Goal: Use online tool/utility: Utilize a website feature to perform a specific function

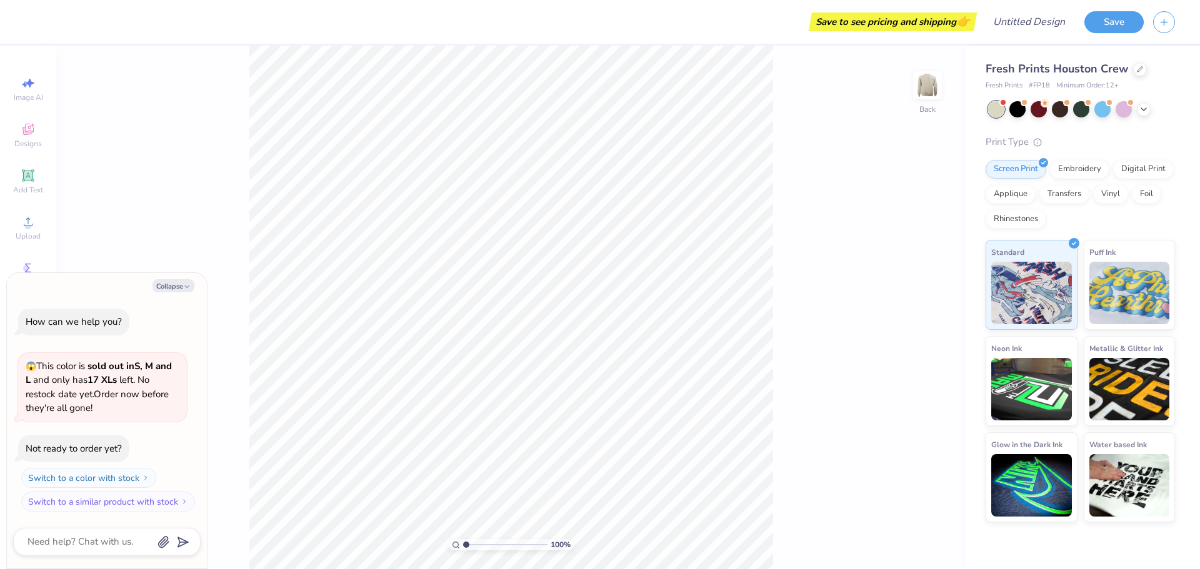
type textarea "x"
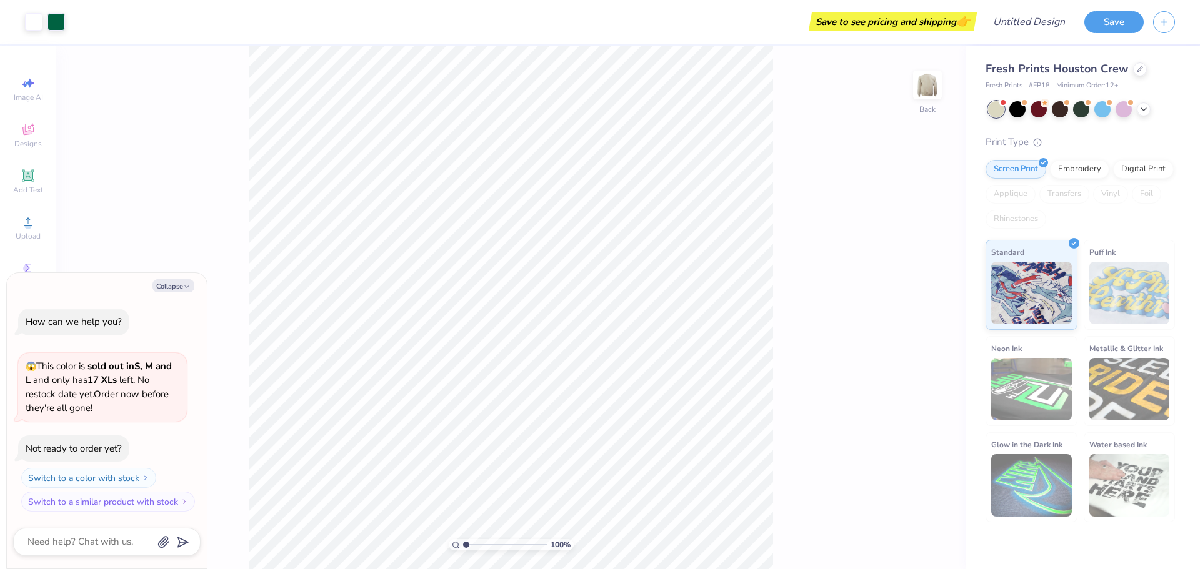
click at [206, 164] on div "100 % Back" at bounding box center [510, 308] width 909 height 524
click at [166, 286] on button "Collapse" at bounding box center [174, 285] width 42 height 13
type textarea "x"
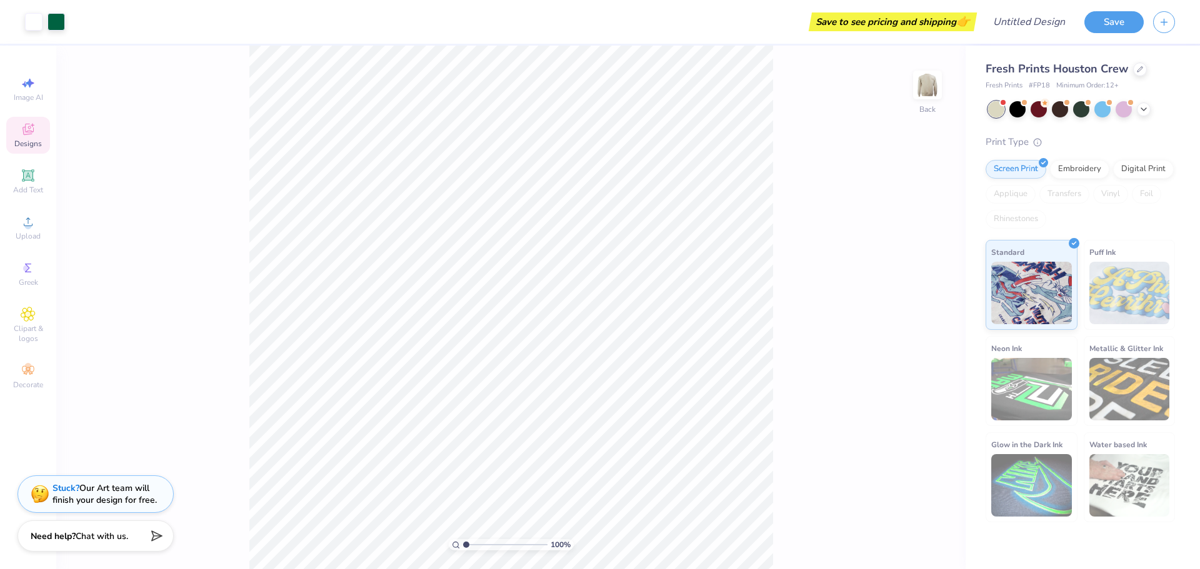
click at [36, 135] on div "Designs" at bounding box center [28, 135] width 44 height 37
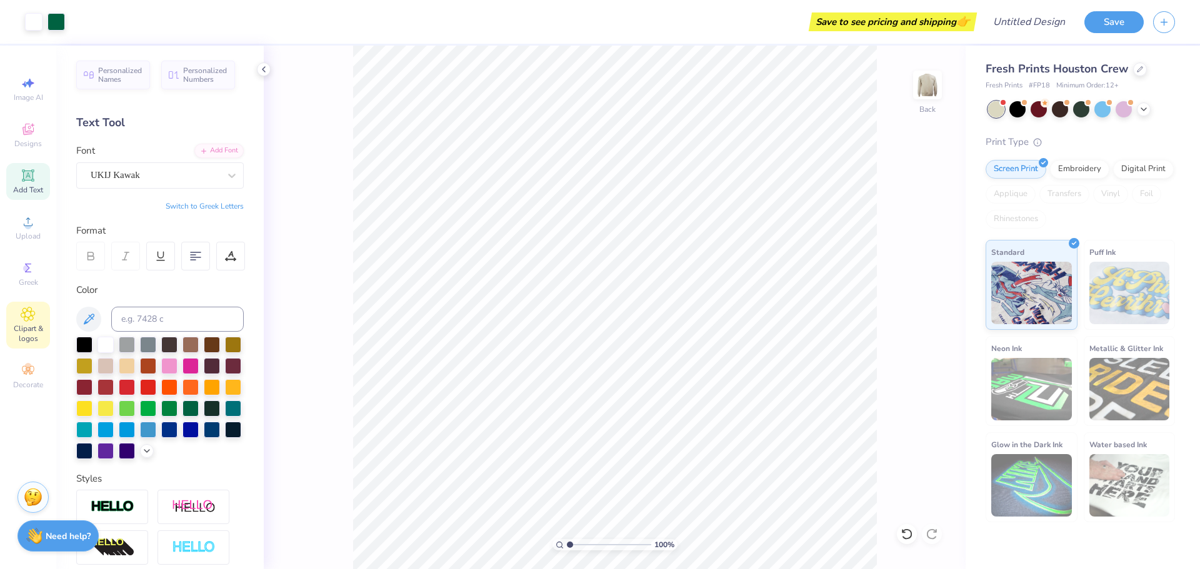
click at [33, 313] on icon at bounding box center [28, 314] width 14 height 15
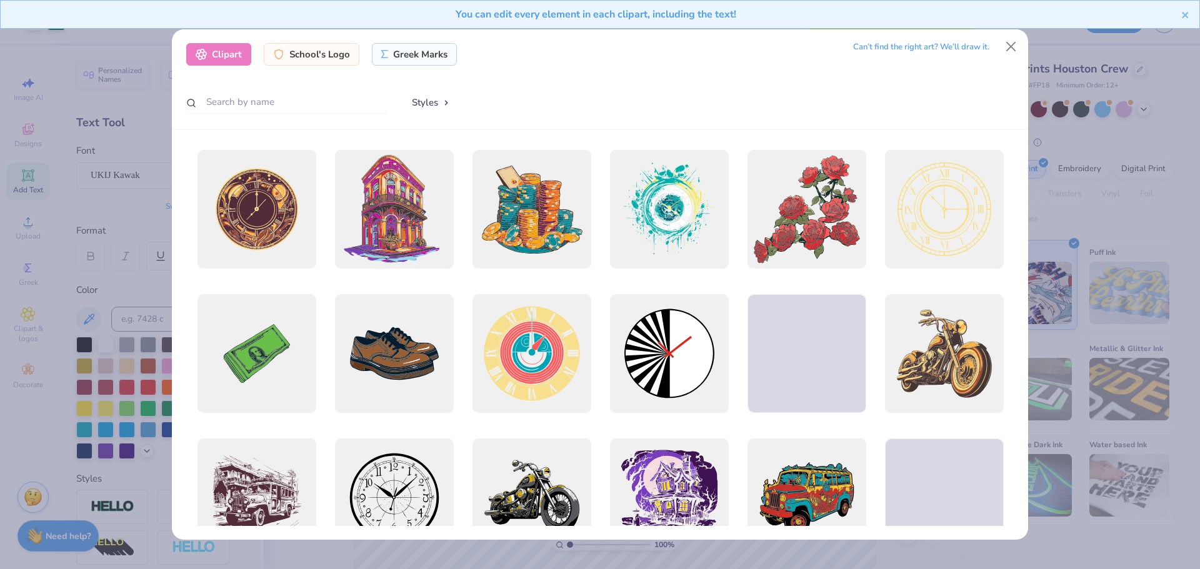
click at [1116, 171] on div "Clipart School's Logo Greek Marks Can’t find the right art? We’ll draw it. Styl…" at bounding box center [600, 284] width 1200 height 569
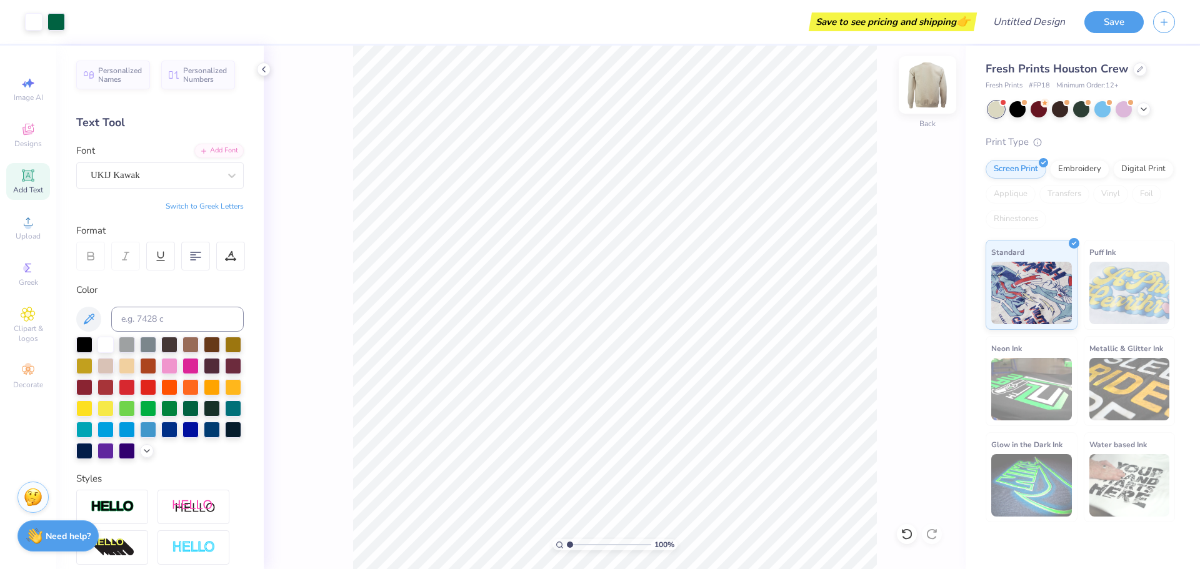
click at [921, 90] on img at bounding box center [928, 85] width 50 height 50
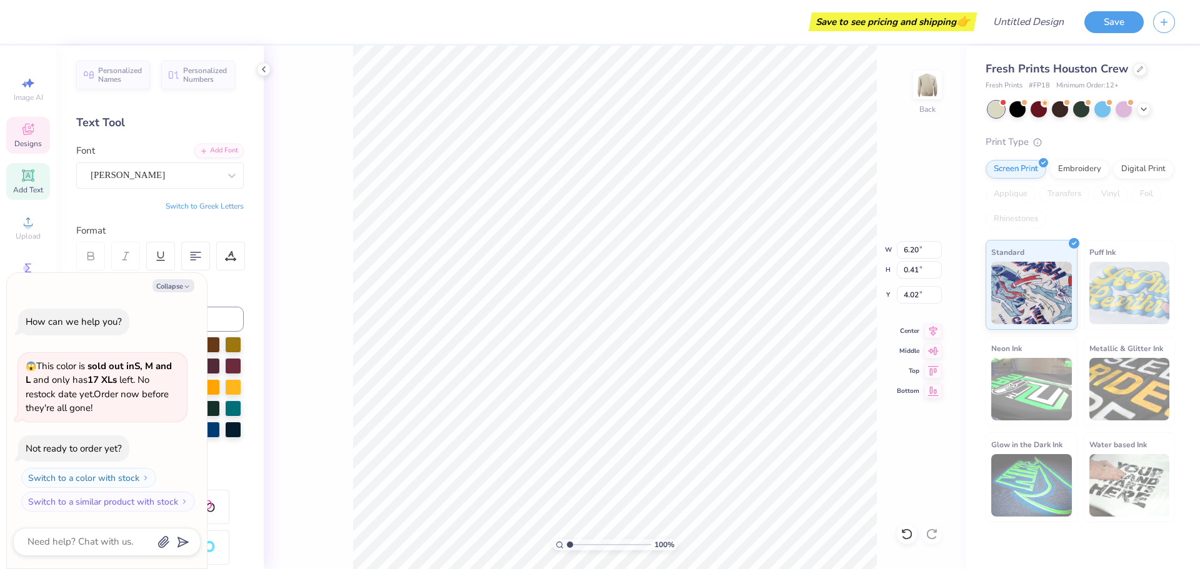
scroll to position [11, 1]
click at [181, 282] on button "Collapse" at bounding box center [174, 285] width 42 height 13
type textarea "x"
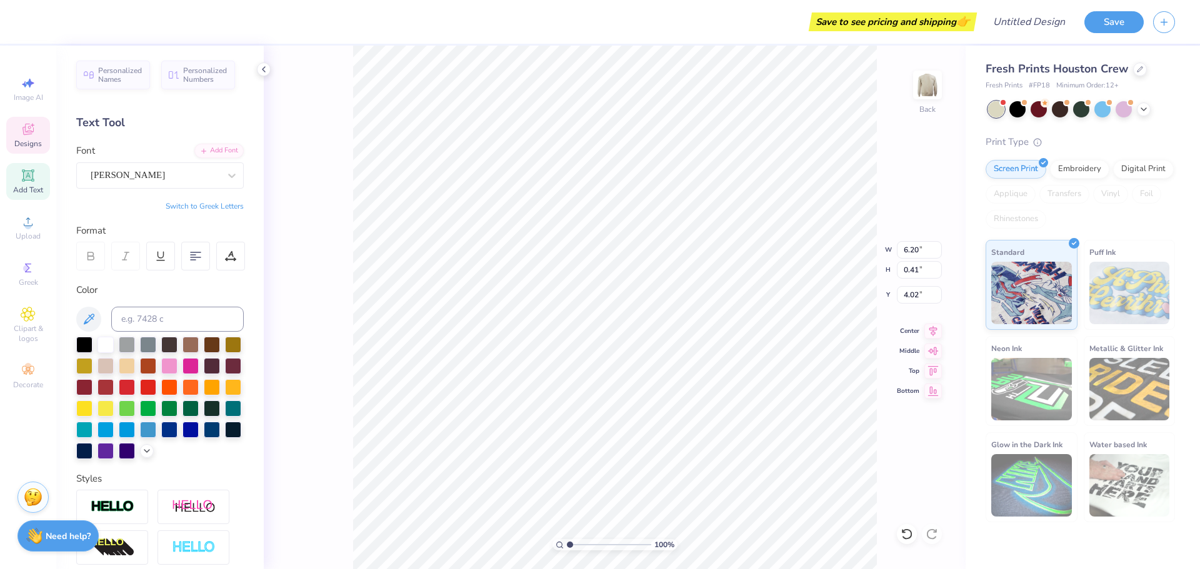
type textarea "m"
type textarea "MOU"
click at [903, 529] on icon at bounding box center [907, 534] width 13 height 13
click at [908, 528] on icon at bounding box center [907, 534] width 13 height 13
click at [909, 528] on div "100 % Back W 6.20 6.20 " H 0.41 0.41 " Y 4.02 4.02 " Center Middle Top Bottom" at bounding box center [615, 308] width 702 height 524
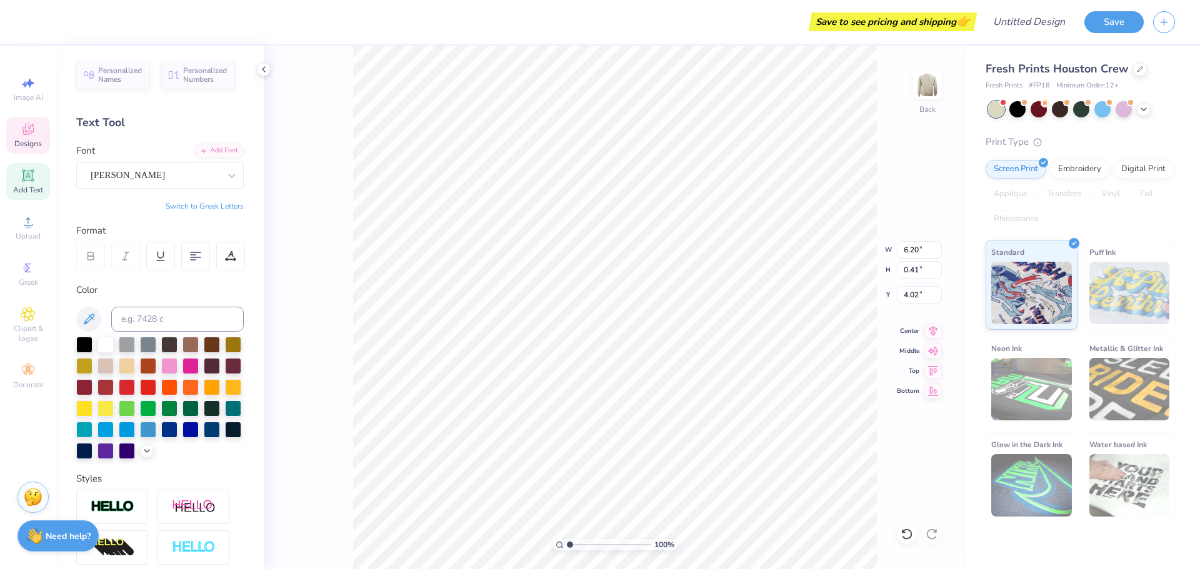
click at [909, 528] on div "100 % Back W 6.20 6.20 " H 0.41 0.41 " Y 4.02 4.02 " Center Middle Top Bottom" at bounding box center [615, 308] width 702 height 524
type input "1.16"
type input "0.40"
type input "4.07"
click at [909, 528] on div "100 % Back" at bounding box center [615, 308] width 702 height 524
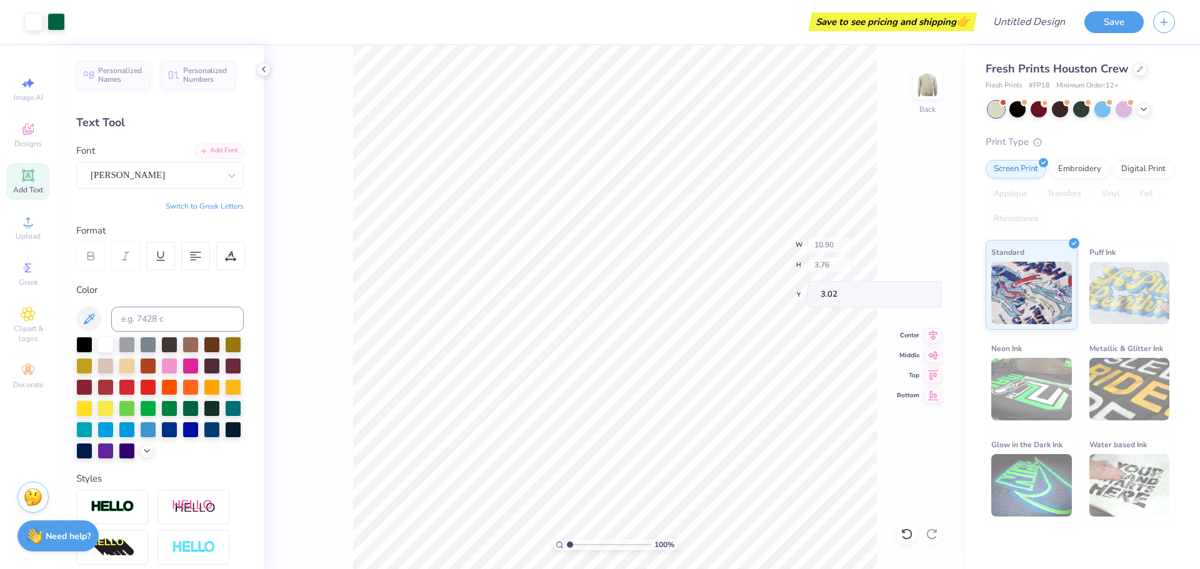
type input "6.20"
type input "0.41"
type input "4.02"
type textarea "MOUNTAIN RIDGE"
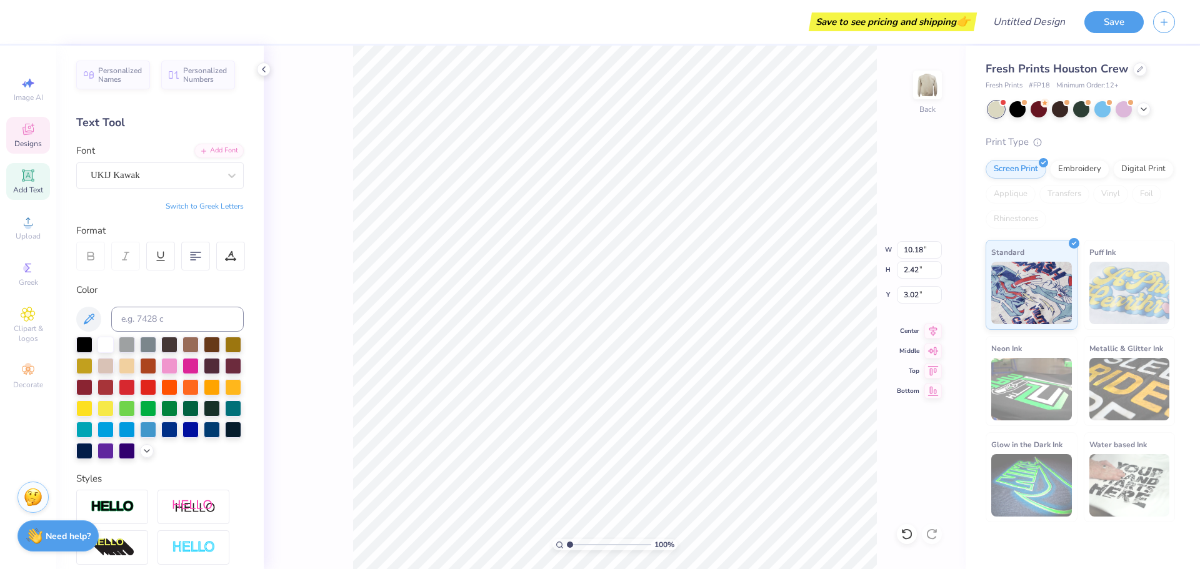
scroll to position [11, 2]
type textarea "m"
type textarea "MRHS"
type textarea "Fbla"
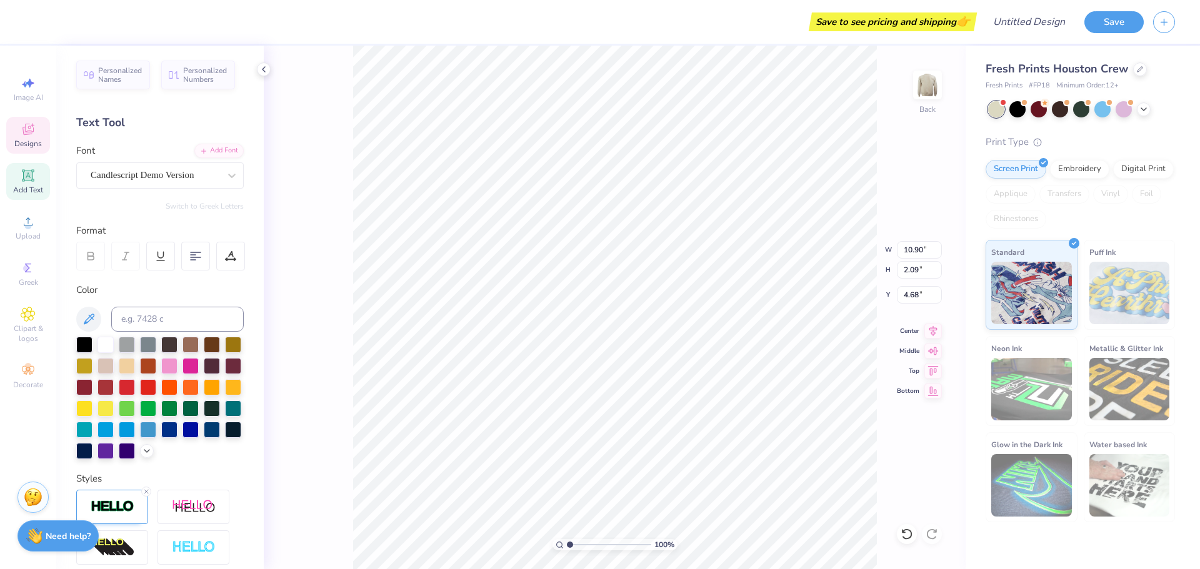
click at [933, 179] on div "100 % Back W 10.90 10.90 " H 2.09 2.09 " Y 4.68 4.68 " Center Middle Top Bottom" at bounding box center [615, 308] width 702 height 524
click at [903, 192] on div "100 % Back W 10.90 10.90 " H 2.09 2.09 " Y 4.68 4.68 " Center Middle Top Bottom" at bounding box center [615, 308] width 702 height 524
click at [29, 133] on icon at bounding box center [28, 131] width 10 height 8
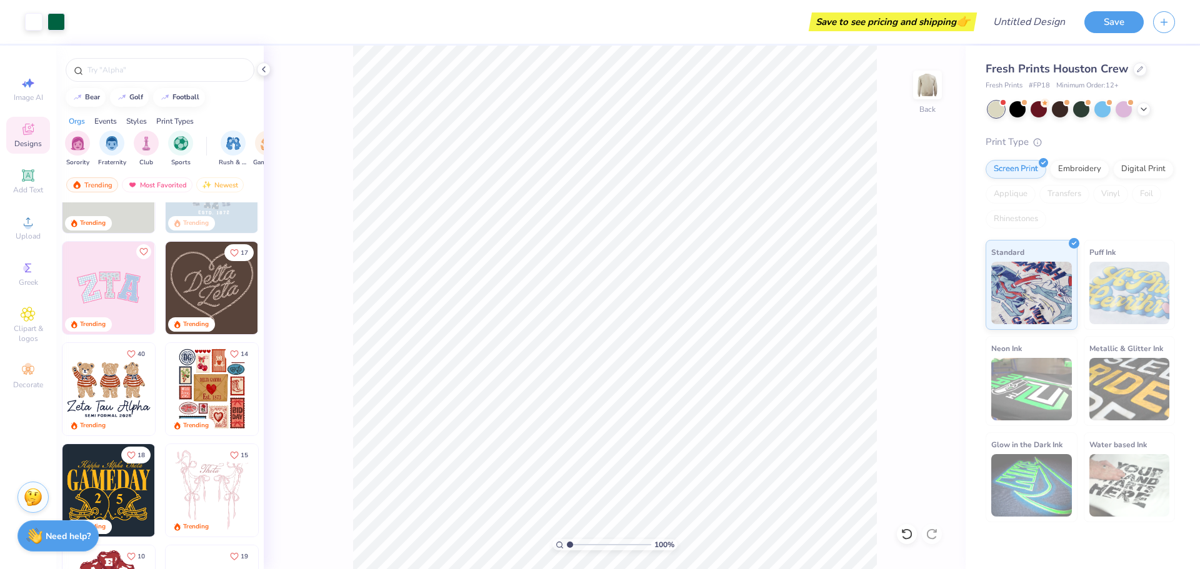
scroll to position [0, 0]
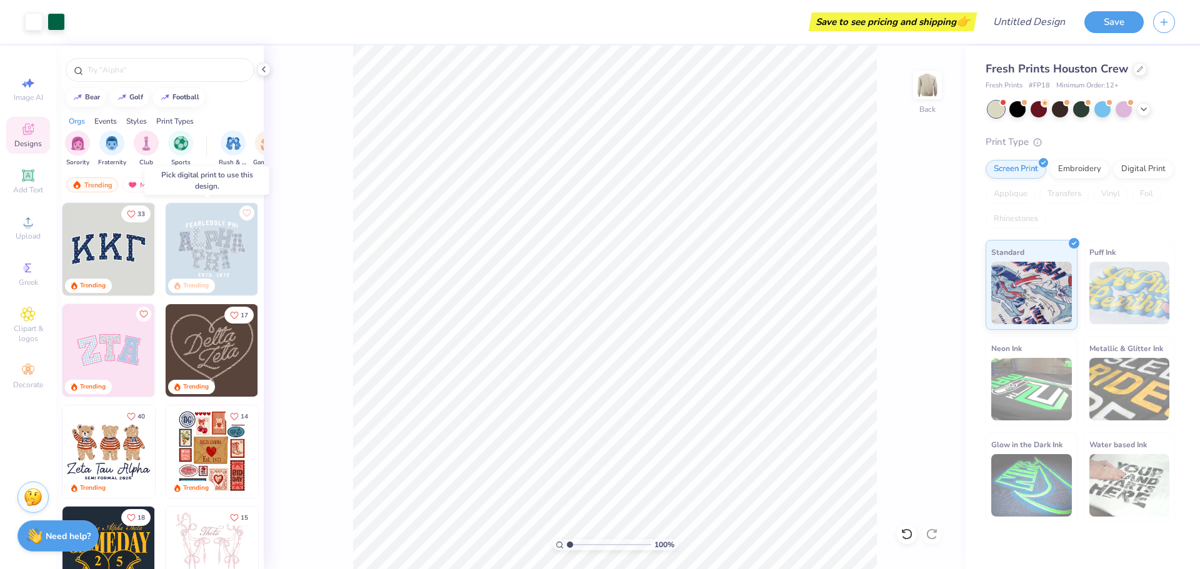
click at [208, 253] on img at bounding box center [212, 249] width 93 height 93
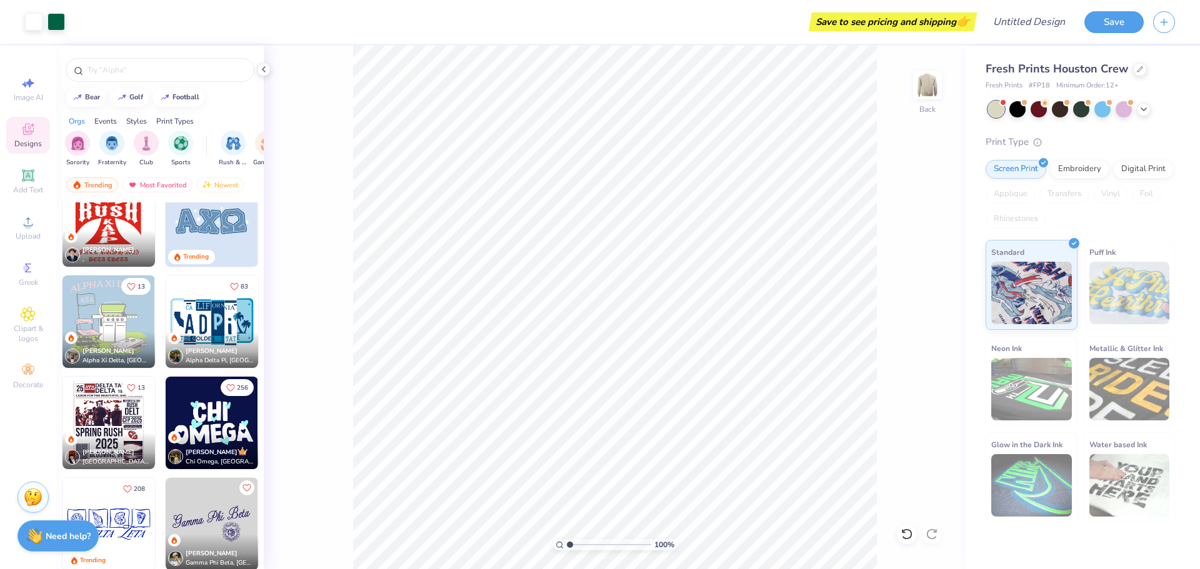
scroll to position [1625, 0]
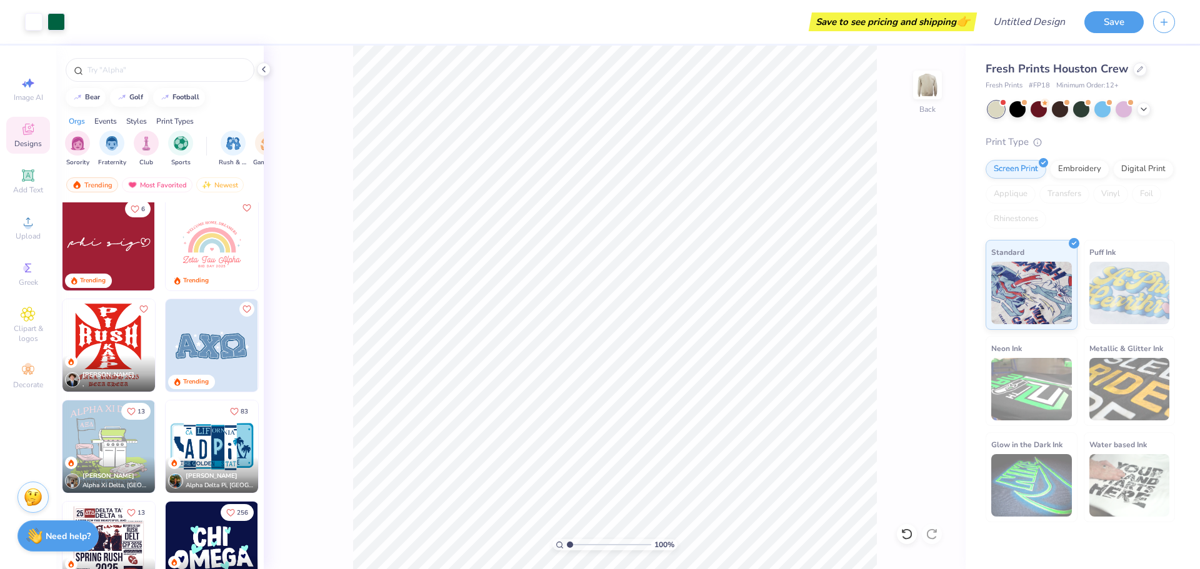
click at [106, 337] on img at bounding box center [109, 345] width 93 height 93
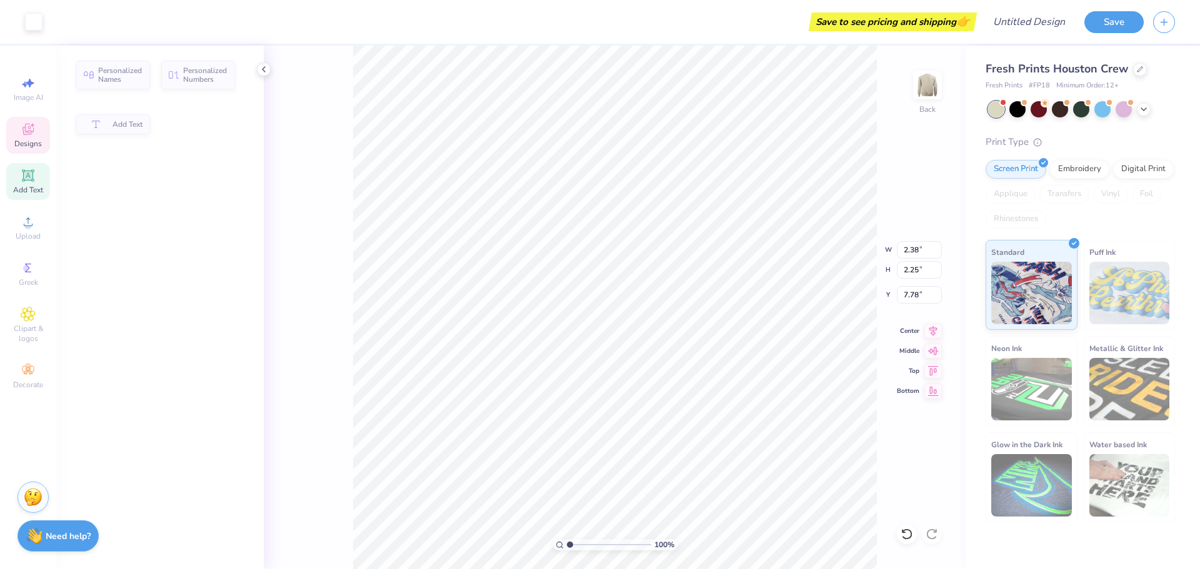
type input "2.38"
type input "2.25"
type input "7.78"
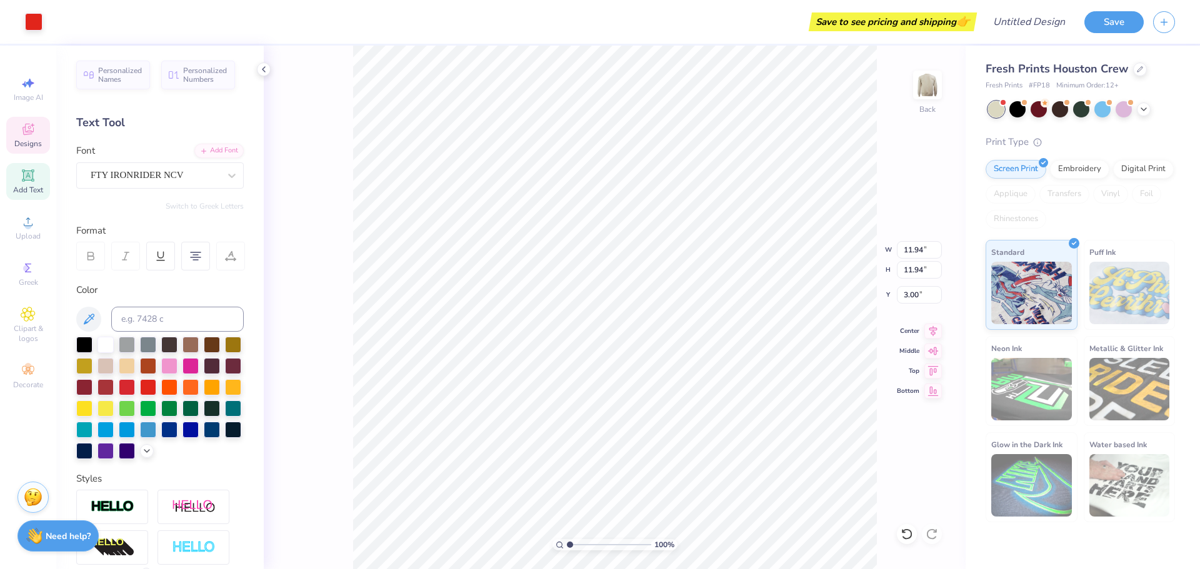
click at [32, 150] on div "Designs" at bounding box center [28, 135] width 44 height 37
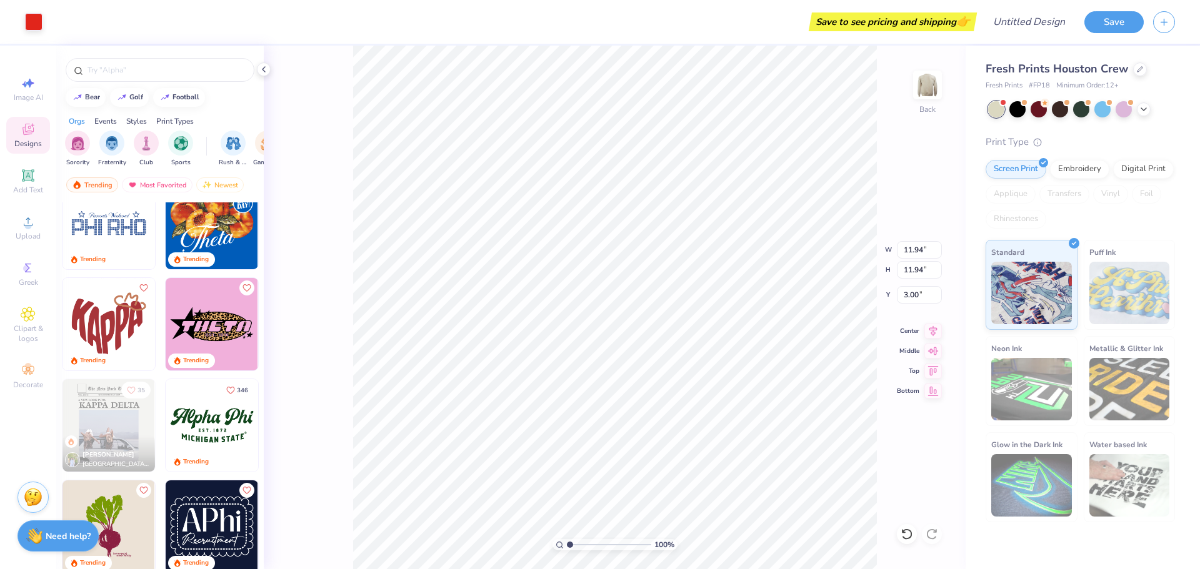
scroll to position [500, 0]
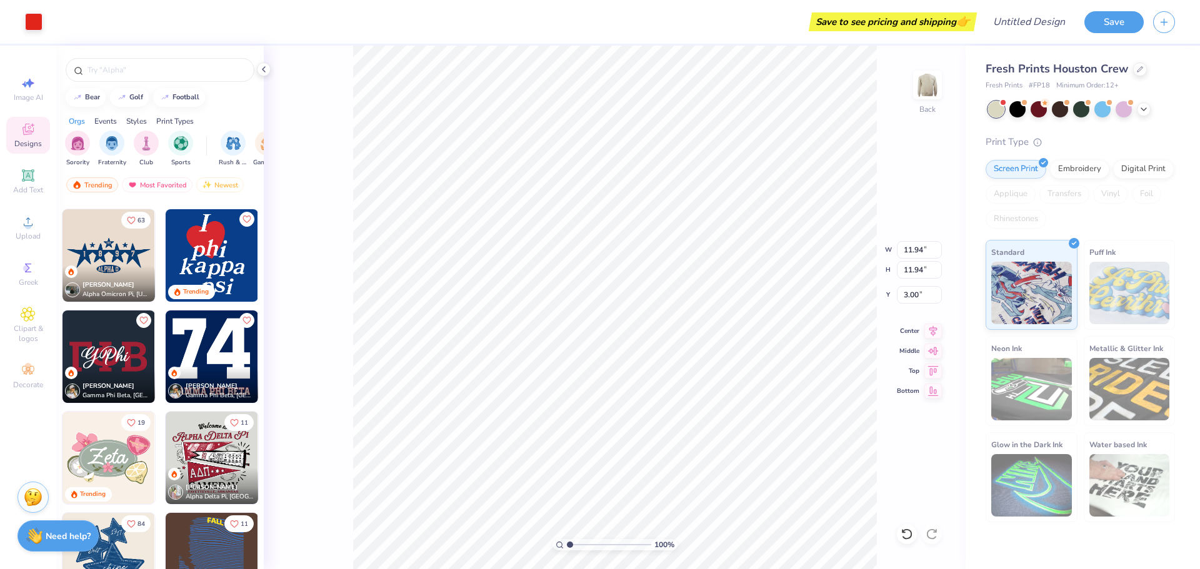
click at [121, 346] on img at bounding box center [109, 357] width 93 height 93
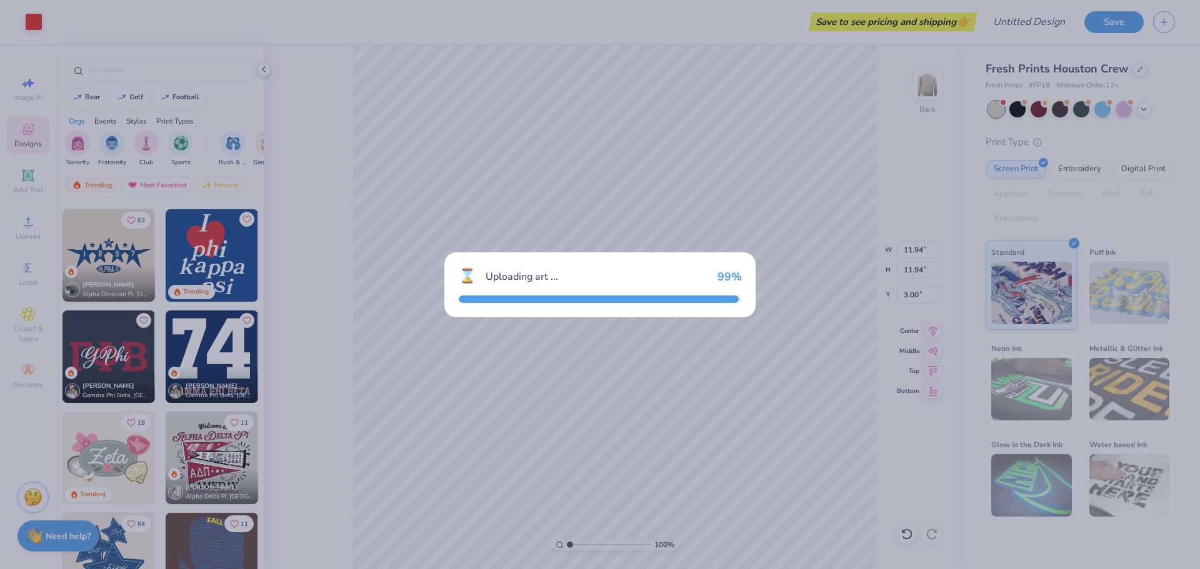
type input "7.43"
type input "2.86"
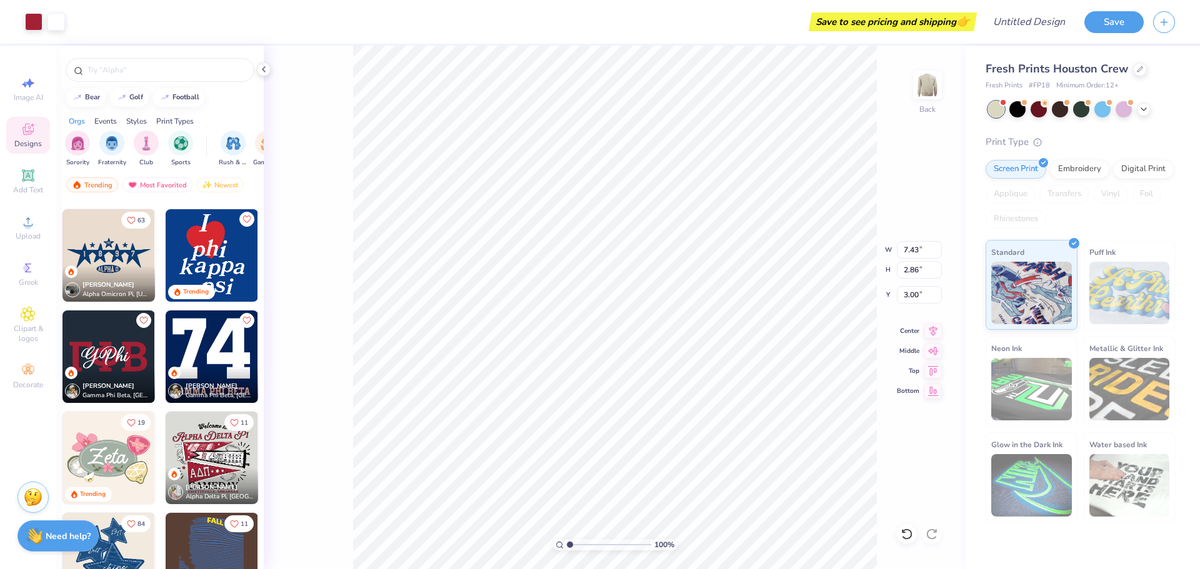
type input "2.38"
type input "2.25"
type input "7.78"
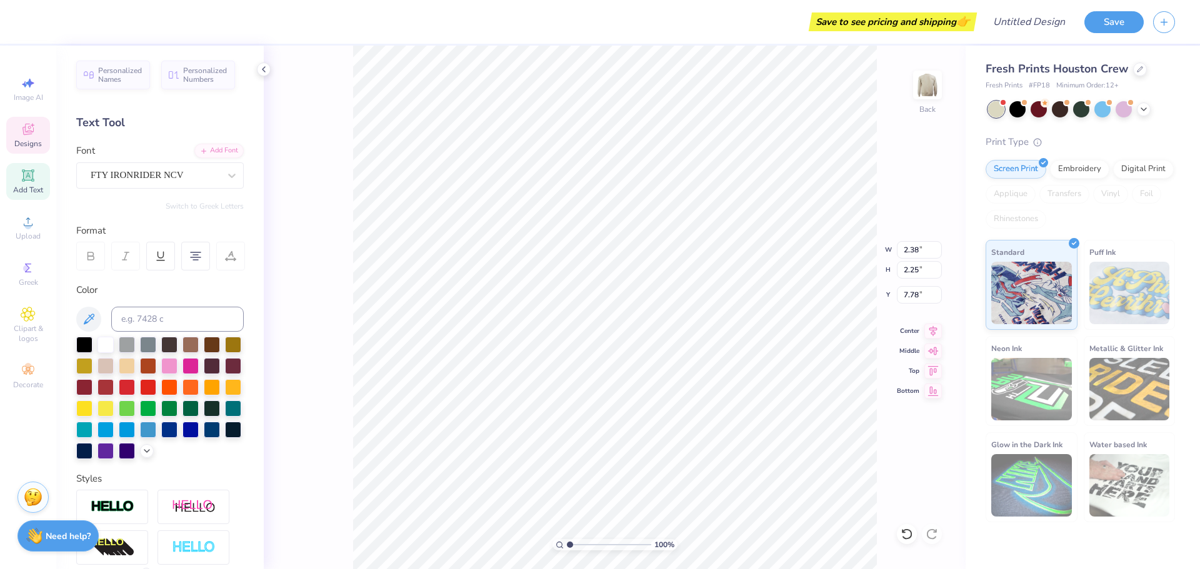
type input "11.94"
type input "3.00"
type input "2.38"
type input "2.25"
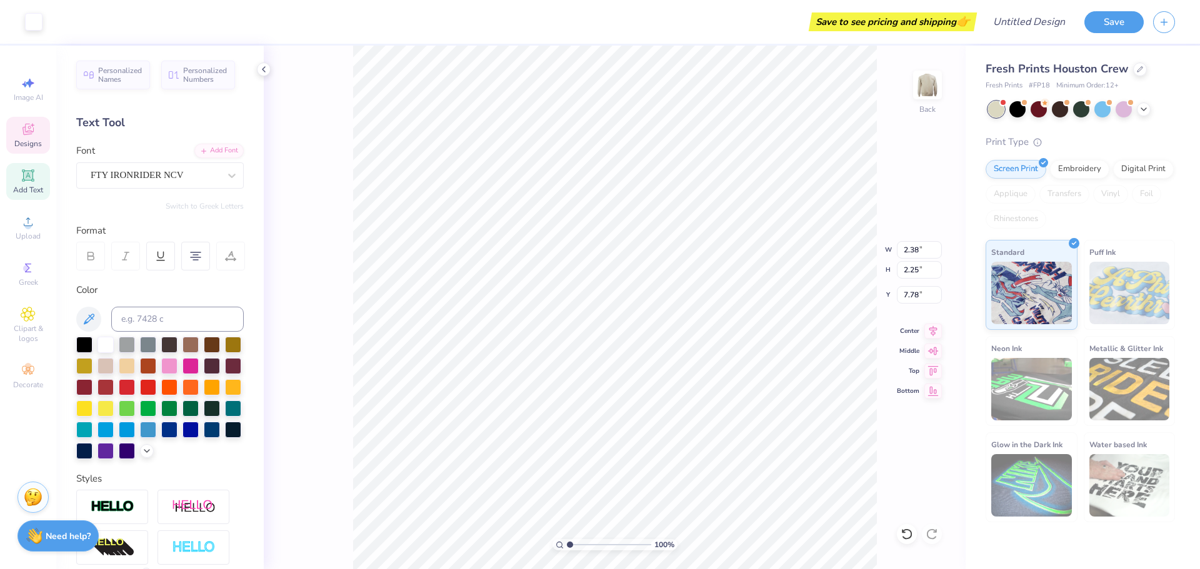
type input "7.78"
